Goal: Task Accomplishment & Management: Use online tool/utility

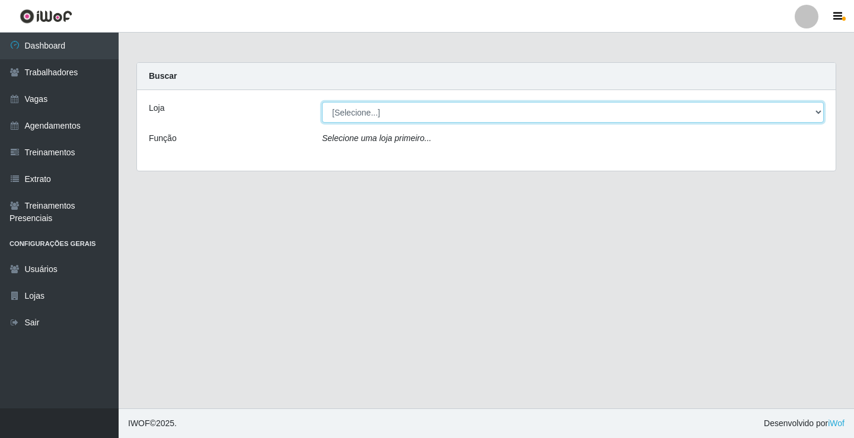
click at [370, 116] on select "[Selecione...] Edilicya Supermercado" at bounding box center [573, 112] width 502 height 21
select select "460"
click at [322, 102] on select "[Selecione...] Edilicya Supermercado" at bounding box center [573, 112] width 502 height 21
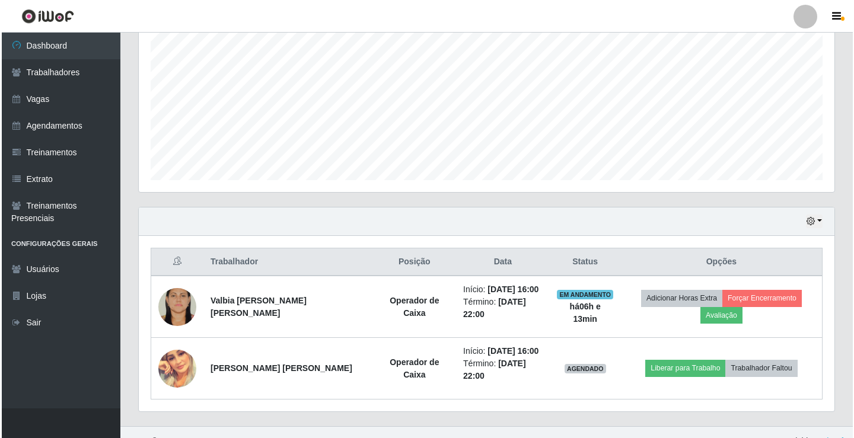
scroll to position [262, 0]
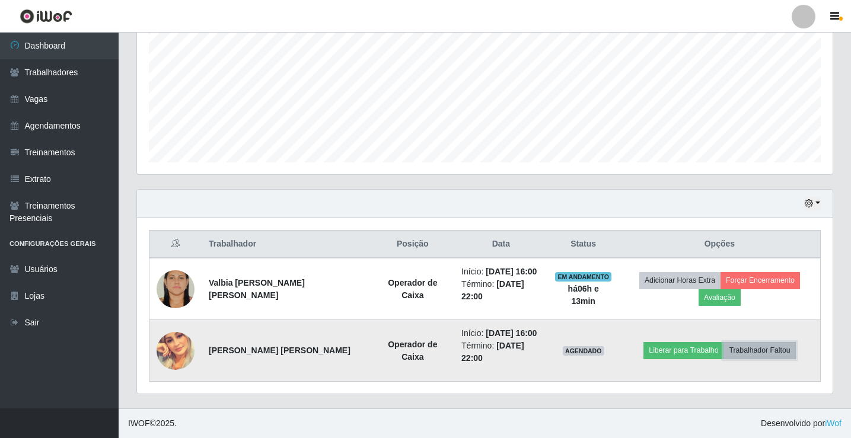
click at [776, 354] on button "Trabalhador Faltou" at bounding box center [759, 350] width 72 height 17
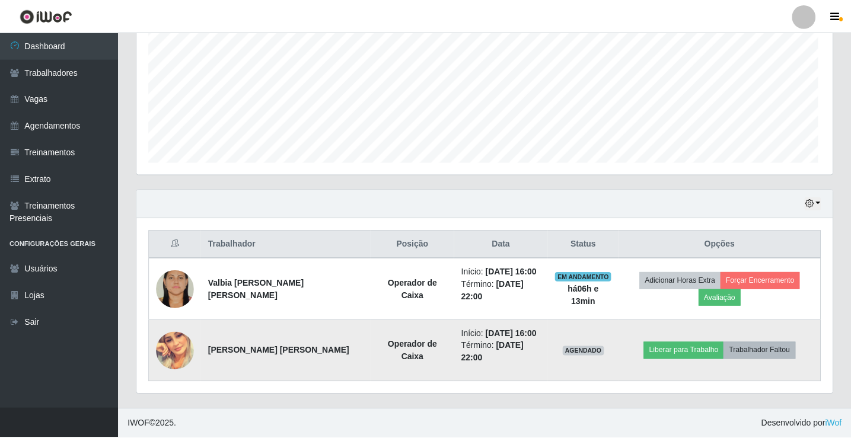
scroll to position [246, 690]
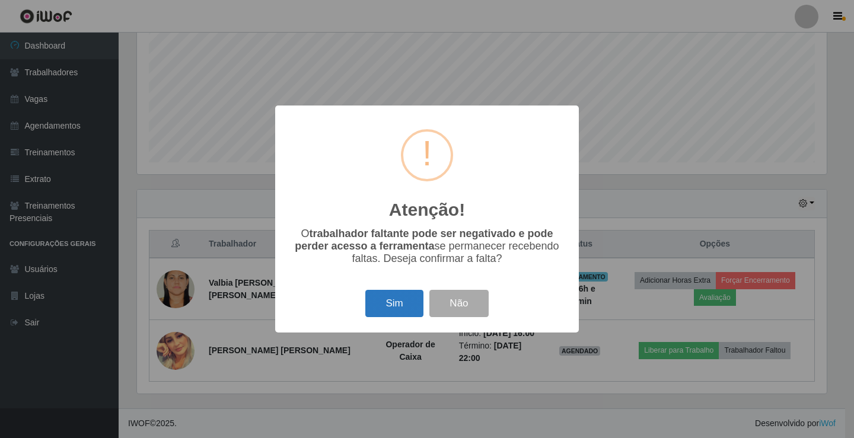
click at [397, 295] on button "Sim" at bounding box center [394, 304] width 58 height 28
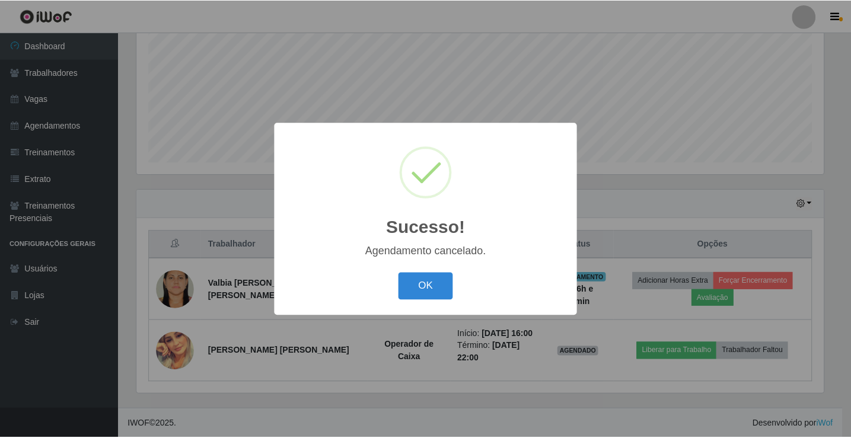
scroll to position [191, 0]
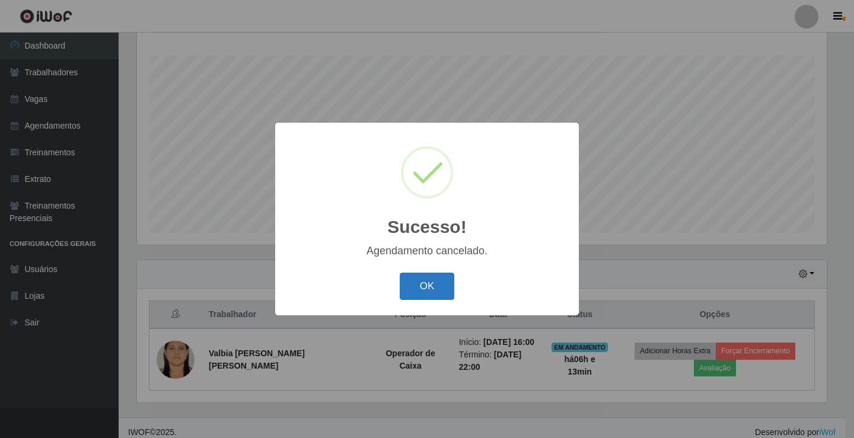
click at [442, 281] on button "OK" at bounding box center [427, 287] width 55 height 28
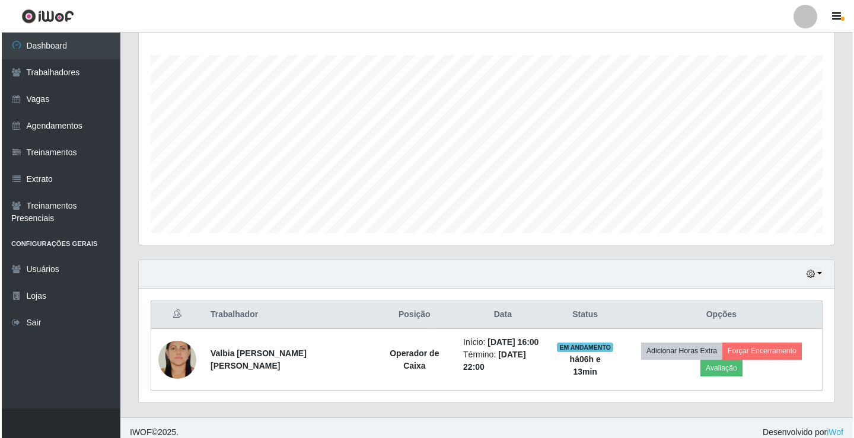
scroll to position [246, 696]
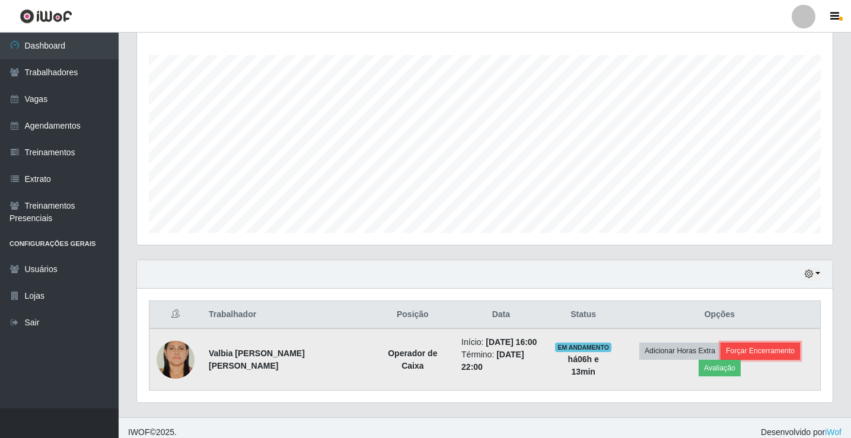
click at [740, 359] on button "Forçar Encerramento" at bounding box center [759, 351] width 79 height 17
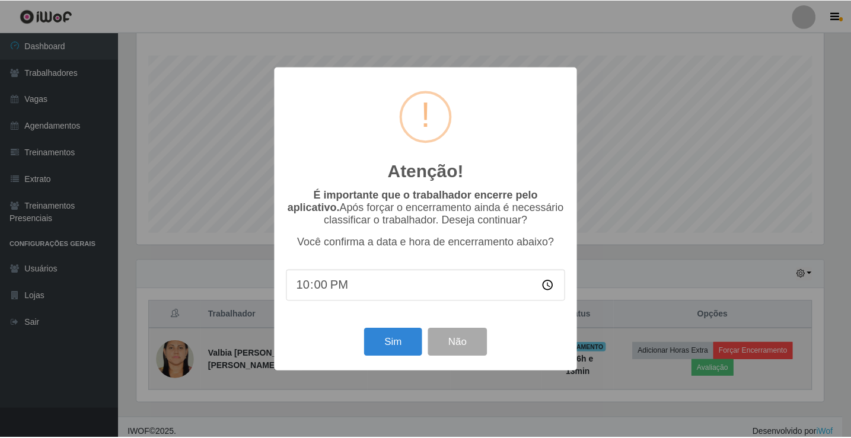
scroll to position [246, 690]
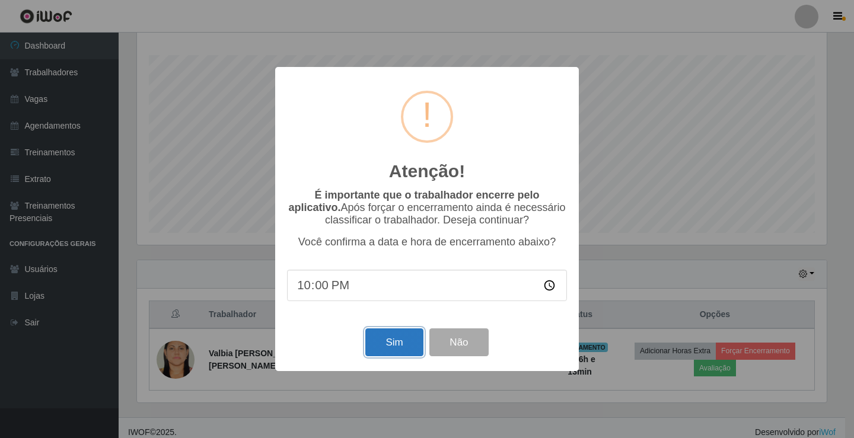
click at [387, 336] on button "Sim" at bounding box center [394, 343] width 58 height 28
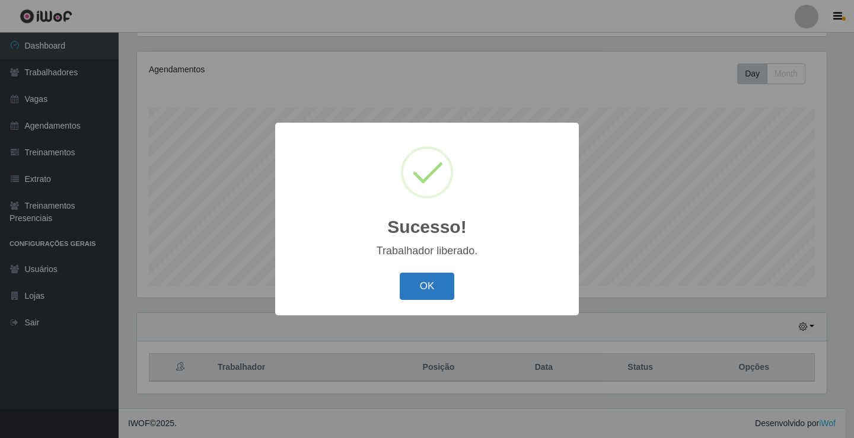
click at [422, 273] on div "OK Cancel" at bounding box center [427, 286] width 280 height 34
click at [433, 286] on button "OK" at bounding box center [427, 287] width 55 height 28
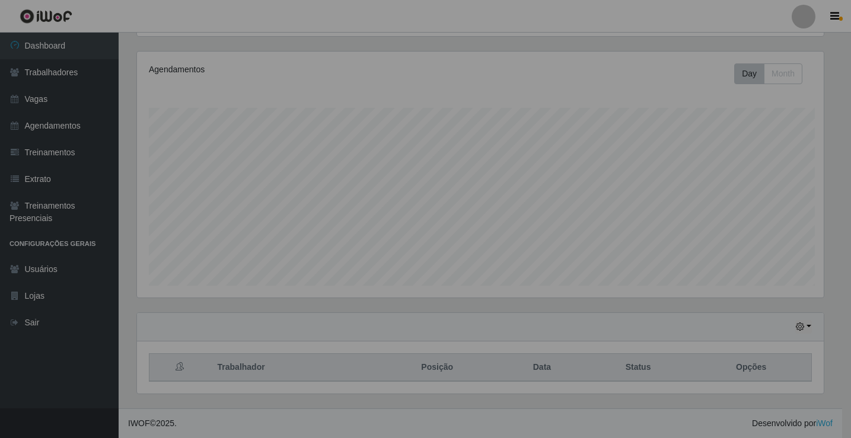
scroll to position [246, 696]
